Goal: Task Accomplishment & Management: Manage account settings

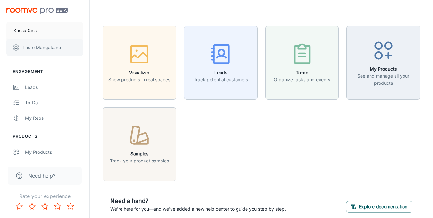
click at [70, 46] on icon "scrollable content" at bounding box center [71, 47] width 5 height 5
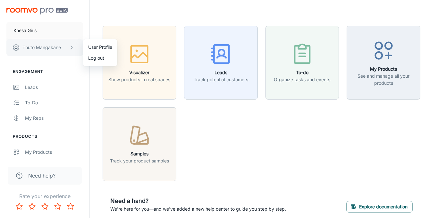
click at [70, 46] on div at bounding box center [219, 109] width 438 height 218
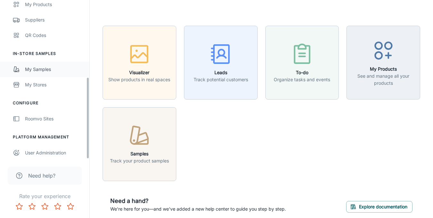
scroll to position [149, 0]
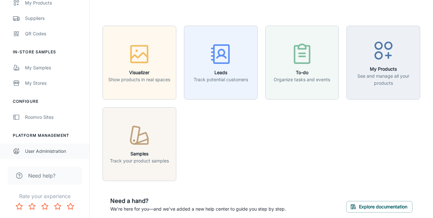
click at [50, 155] on link "User Administration" at bounding box center [44, 150] width 89 height 15
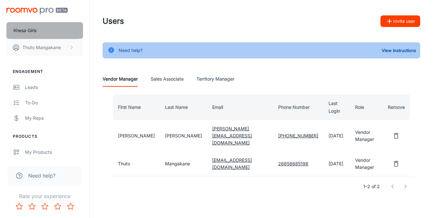
click at [30, 28] on p "Khesa Girls" at bounding box center [24, 30] width 23 height 7
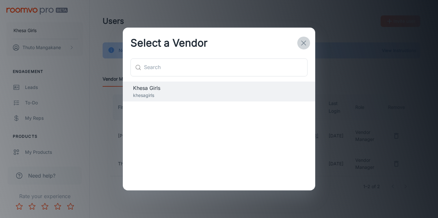
click at [300, 39] on icon "button" at bounding box center [304, 43] width 8 height 8
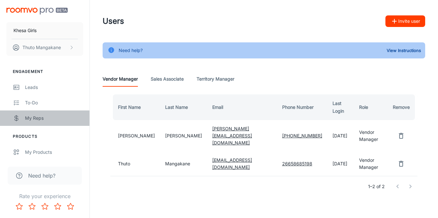
click at [37, 119] on div "My Reps" at bounding box center [54, 117] width 58 height 7
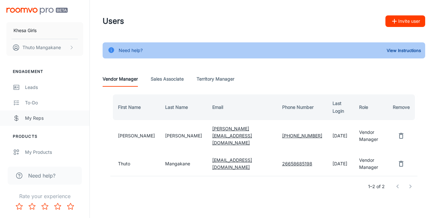
click at [32, 113] on link "My Reps" at bounding box center [44, 117] width 89 height 15
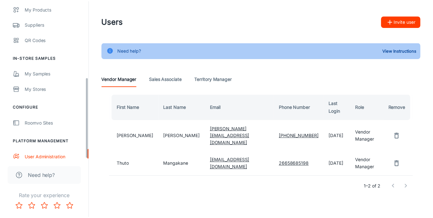
scroll to position [149, 0]
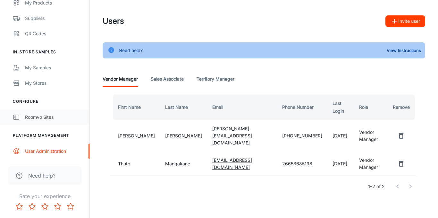
click at [36, 121] on link "Roomvo Sites" at bounding box center [44, 116] width 89 height 15
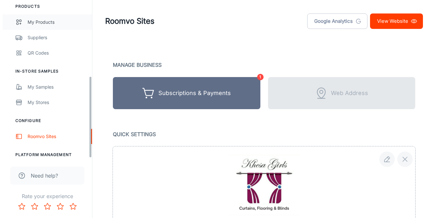
scroll to position [147, 0]
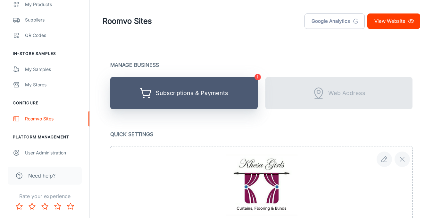
click at [181, 87] on div "Subscriptions & Payments" at bounding box center [184, 93] width 88 height 13
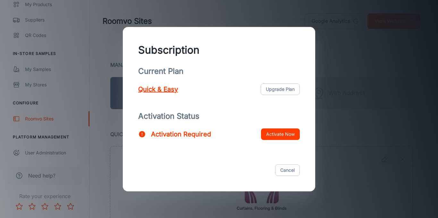
click at [281, 132] on button "Activate Now" at bounding box center [280, 134] width 39 height 12
